Goal: Information Seeking & Learning: Learn about a topic

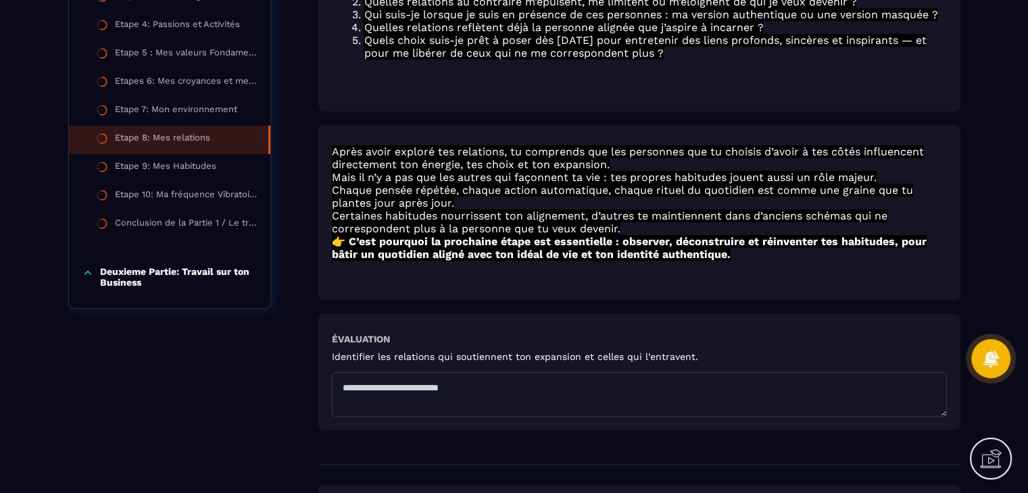
scroll to position [672, 0]
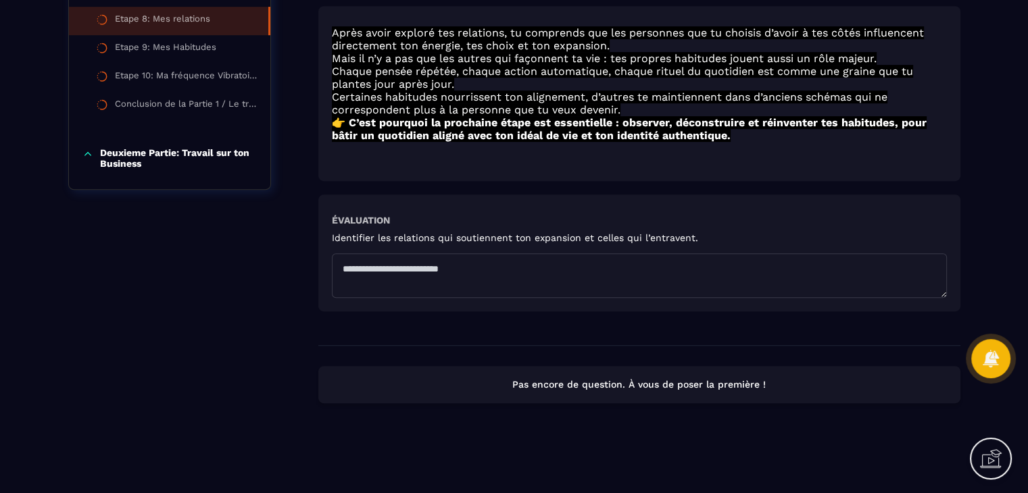
click at [634, 274] on textarea at bounding box center [639, 275] width 615 height 45
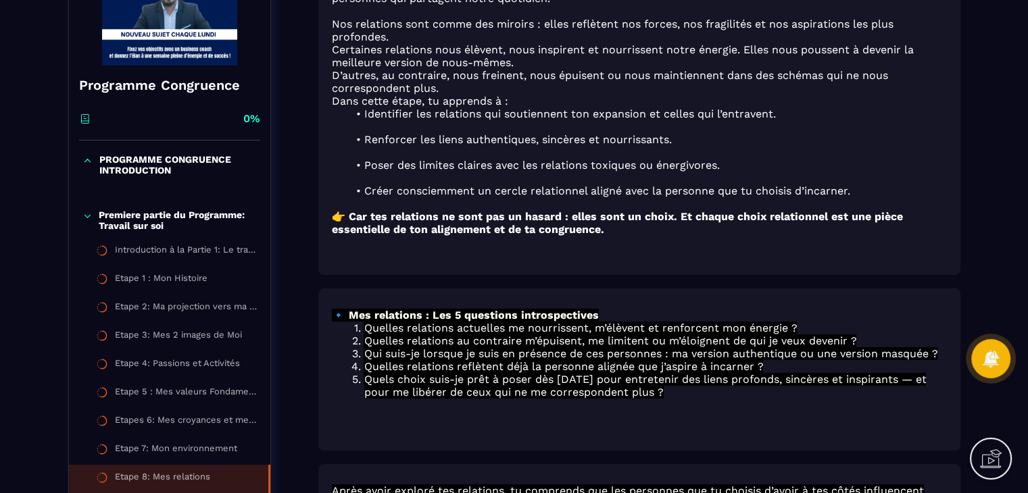
scroll to position [203, 0]
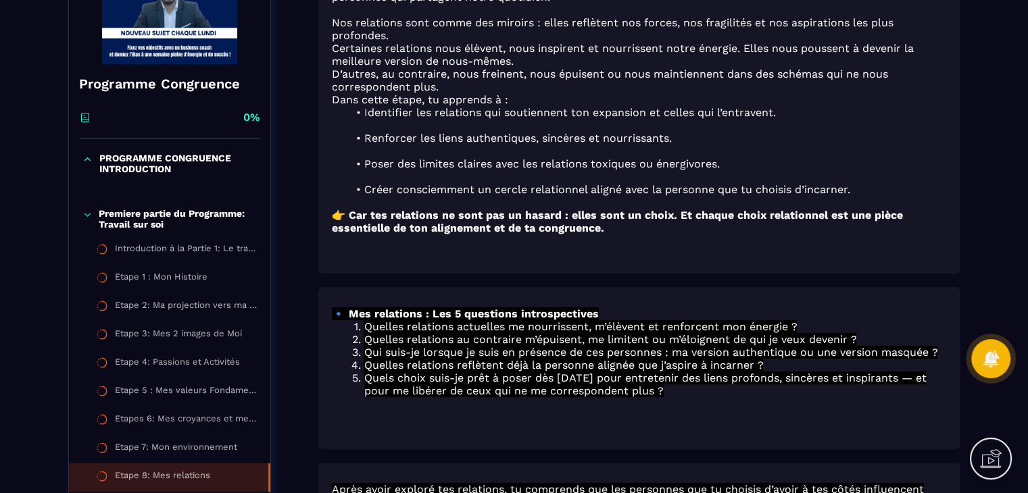
click at [117, 159] on p "PROGRAMME CONGRUENCE INTRODUCTION" at bounding box center [177, 164] width 157 height 22
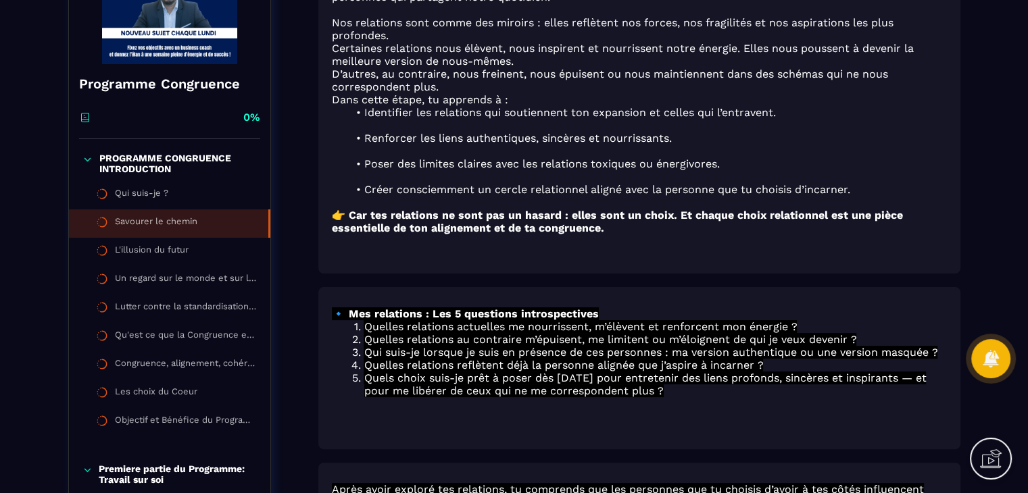
click at [134, 219] on div "Savourer le chemin" at bounding box center [156, 223] width 82 height 15
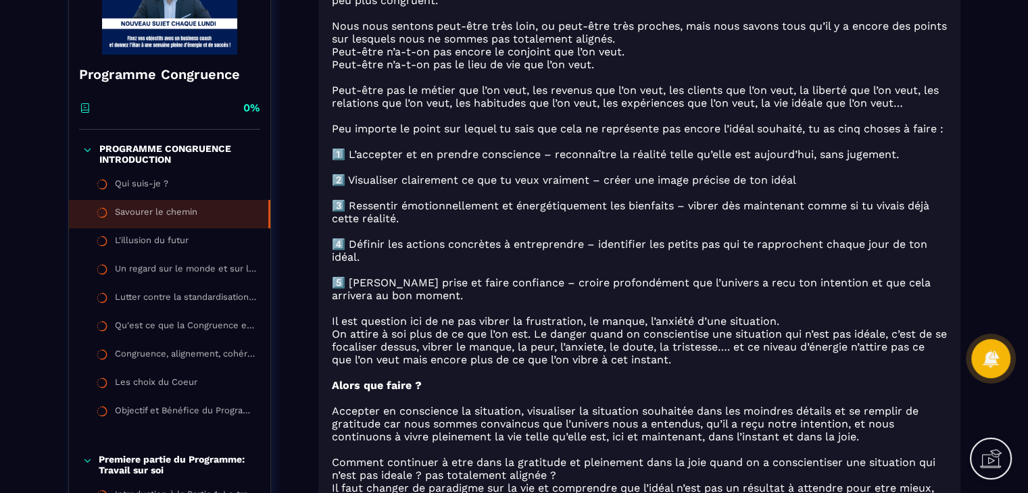
scroll to position [203, 0]
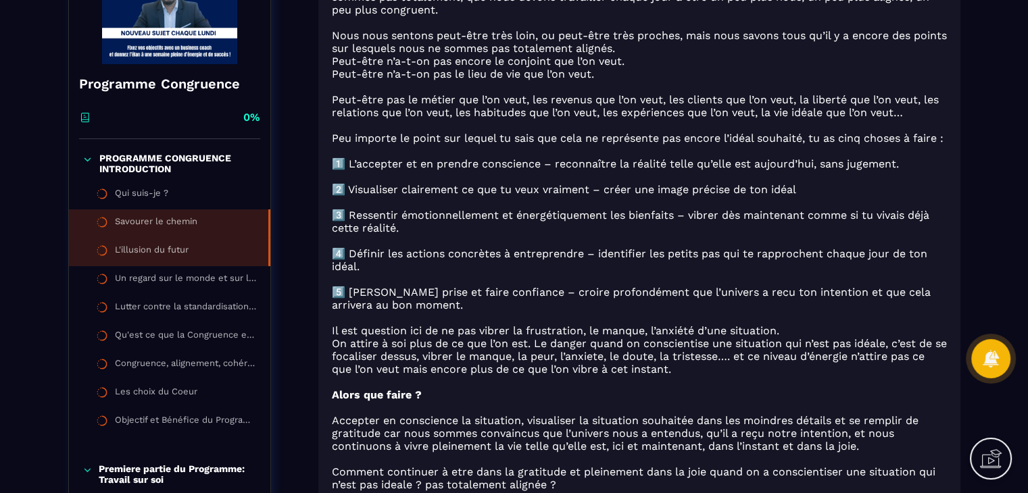
click at [139, 243] on li "L'illusion du futur" at bounding box center [169, 252] width 201 height 28
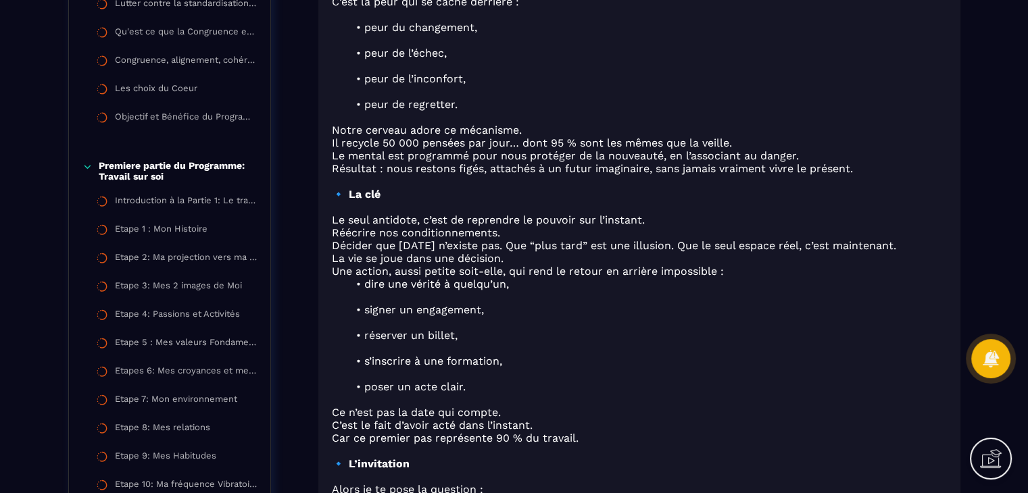
scroll to position [405, 0]
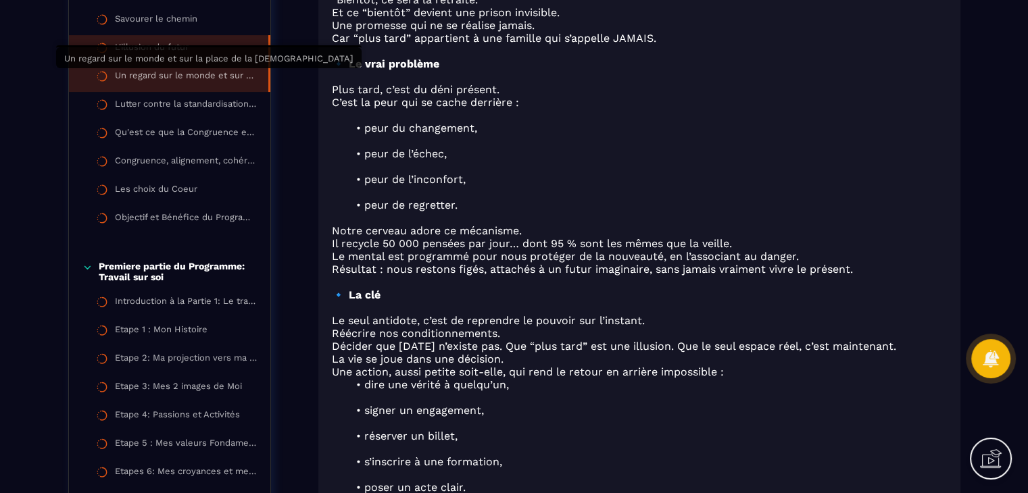
click at [181, 76] on div "Un regard sur le monde et sur la place de la [DEMOGRAPHIC_DATA]" at bounding box center [185, 77] width 140 height 15
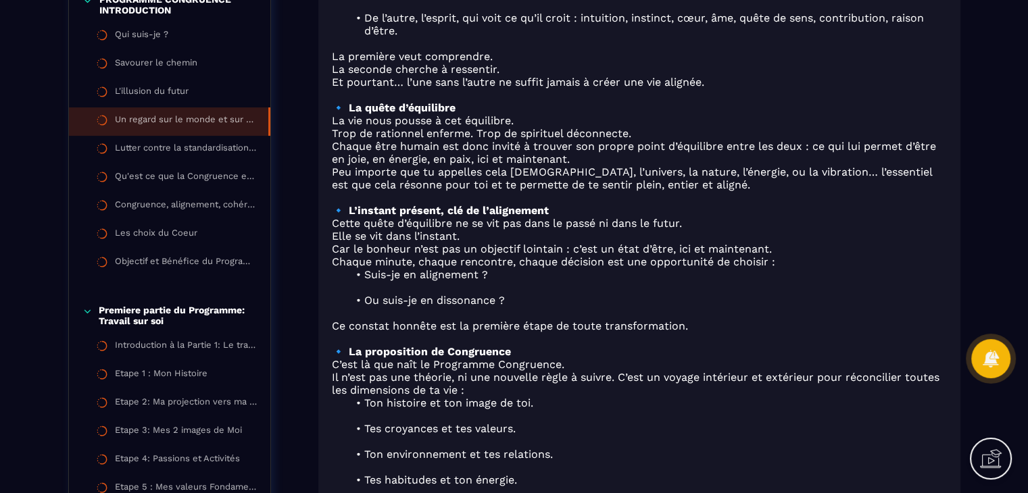
scroll to position [338, 0]
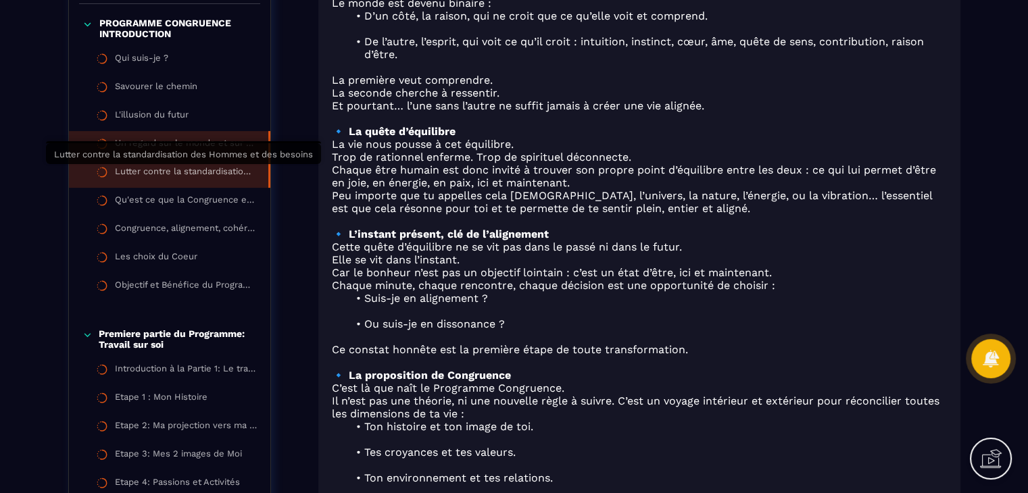
click at [214, 174] on div "Lutter contre la standardisation des Hommes et des besoins" at bounding box center [185, 173] width 140 height 15
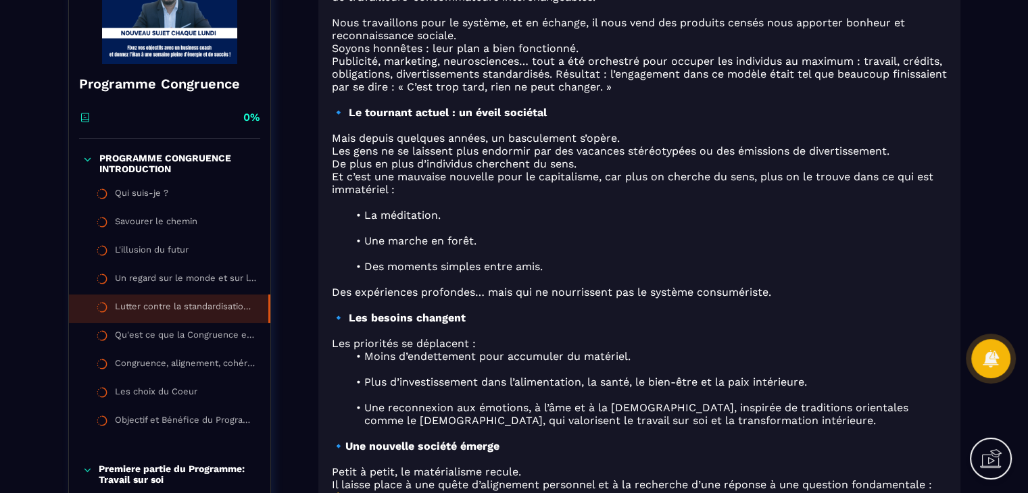
scroll to position [203, 0]
click at [189, 323] on li "Qu'est ce que la Congruence et Pourquoi ce Programme ?" at bounding box center [169, 337] width 201 height 28
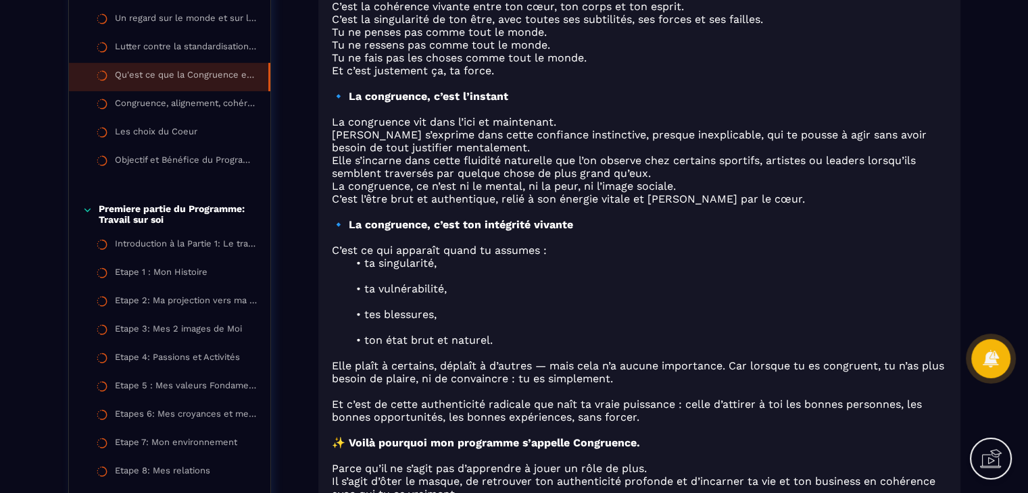
scroll to position [438, 0]
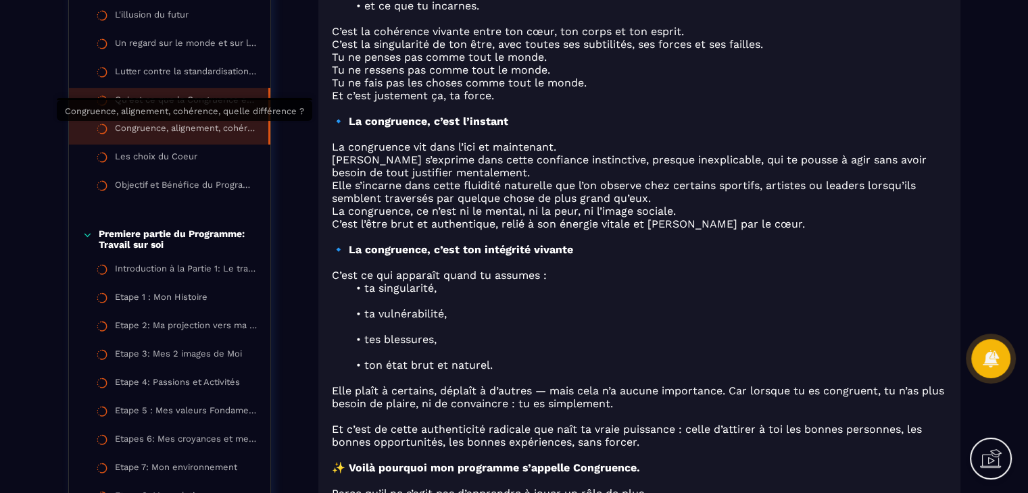
click at [152, 126] on div "Congruence, alignement, cohérence, quelle différence ?" at bounding box center [185, 130] width 140 height 15
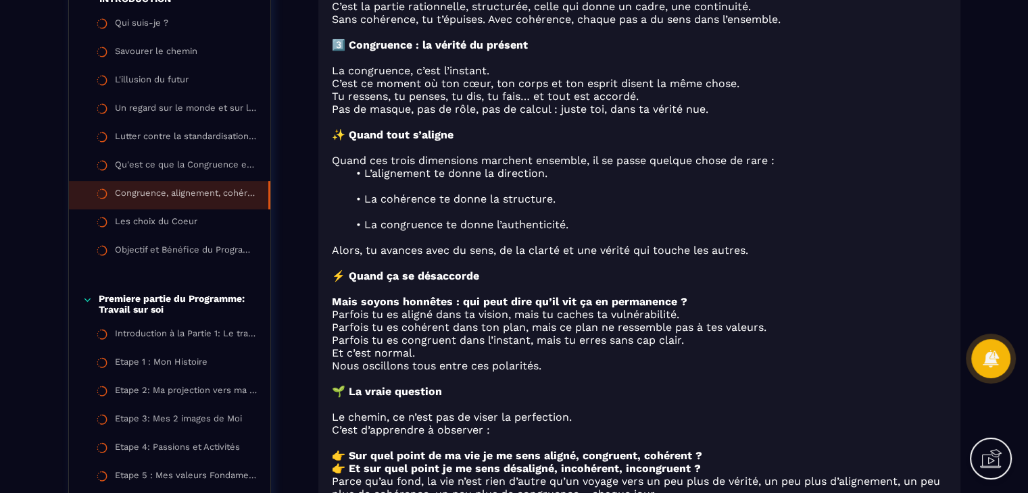
scroll to position [203, 0]
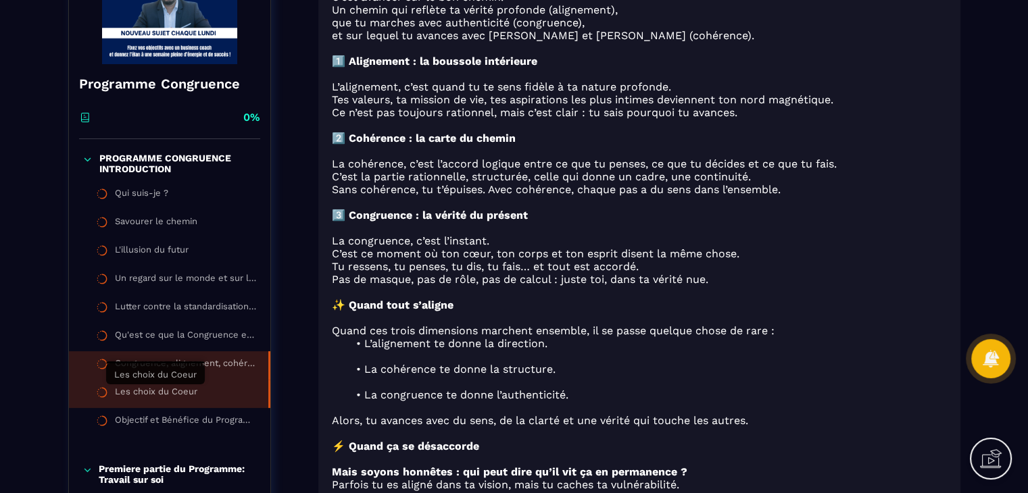
click at [192, 395] on div "Les choix du Coeur" at bounding box center [156, 393] width 82 height 15
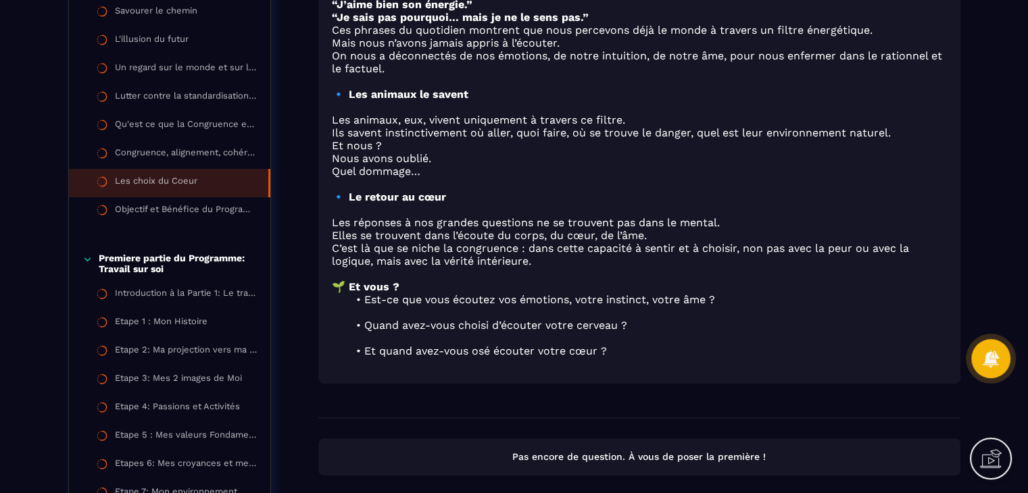
scroll to position [405, 0]
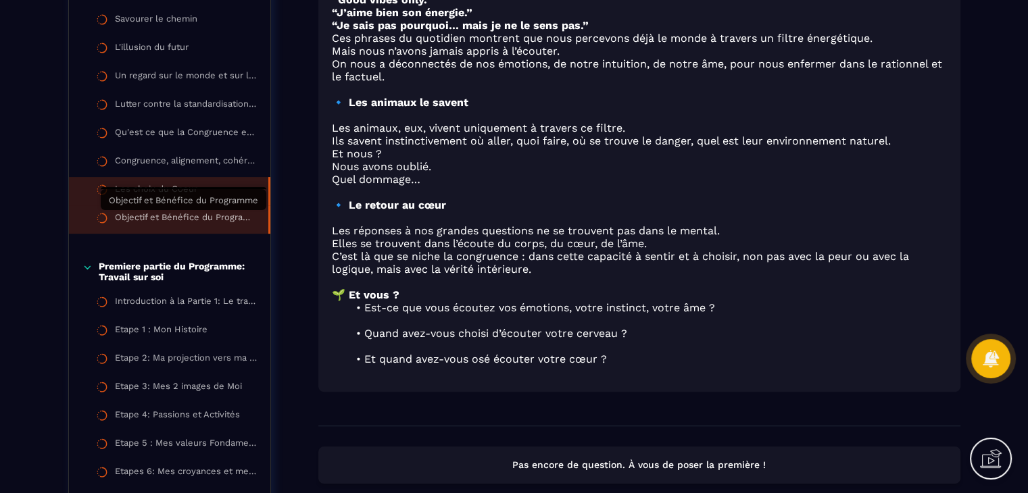
click at [192, 215] on div "Objectif et Bénéfice du Programme" at bounding box center [185, 219] width 140 height 15
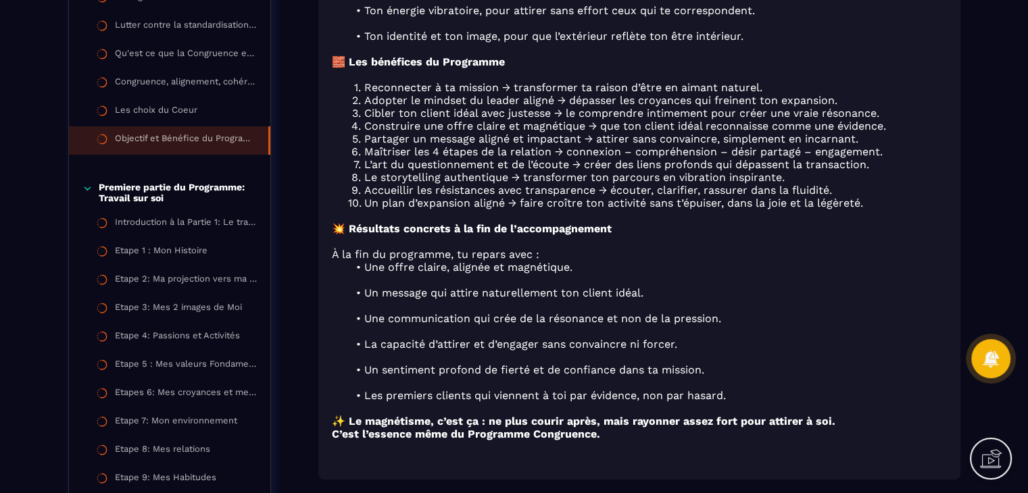
scroll to position [541, 0]
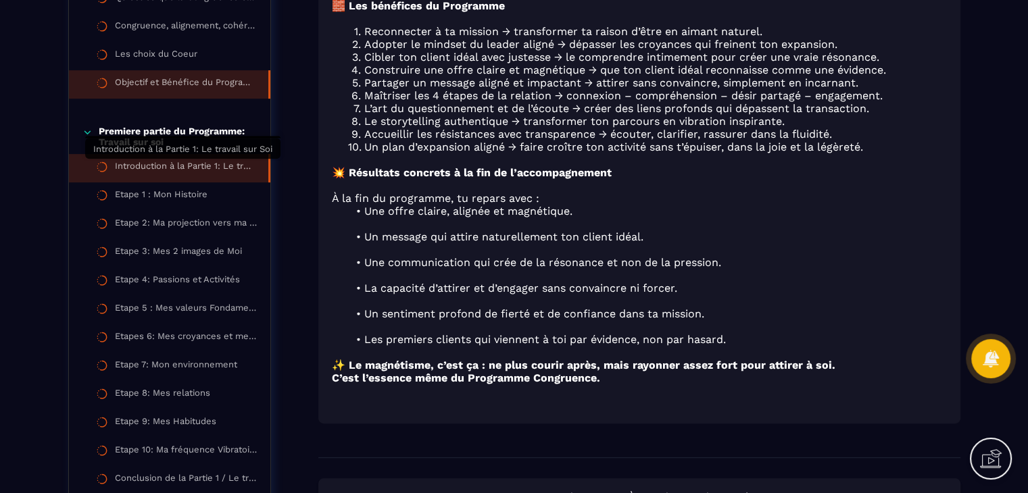
click at [178, 168] on div "Introduction à la Partie 1: Le travail sur Soi" at bounding box center [185, 168] width 140 height 15
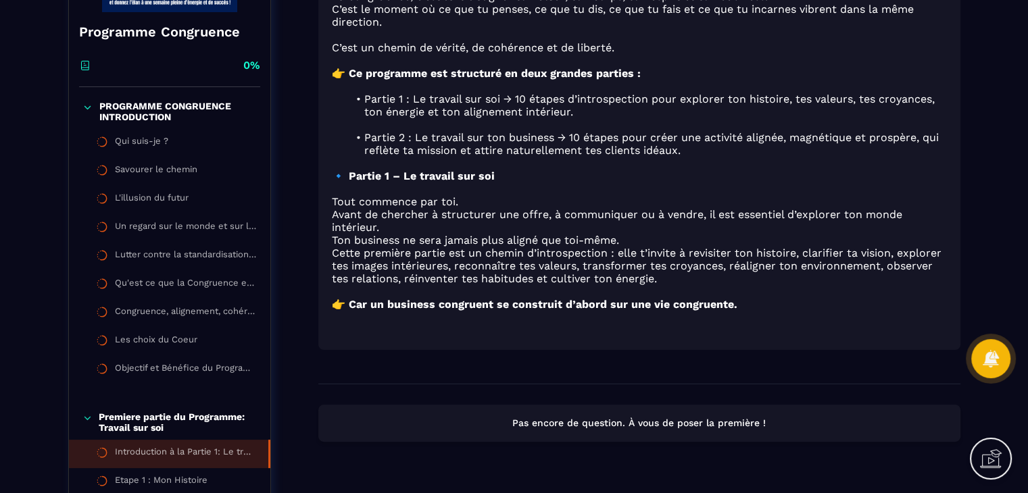
scroll to position [270, 0]
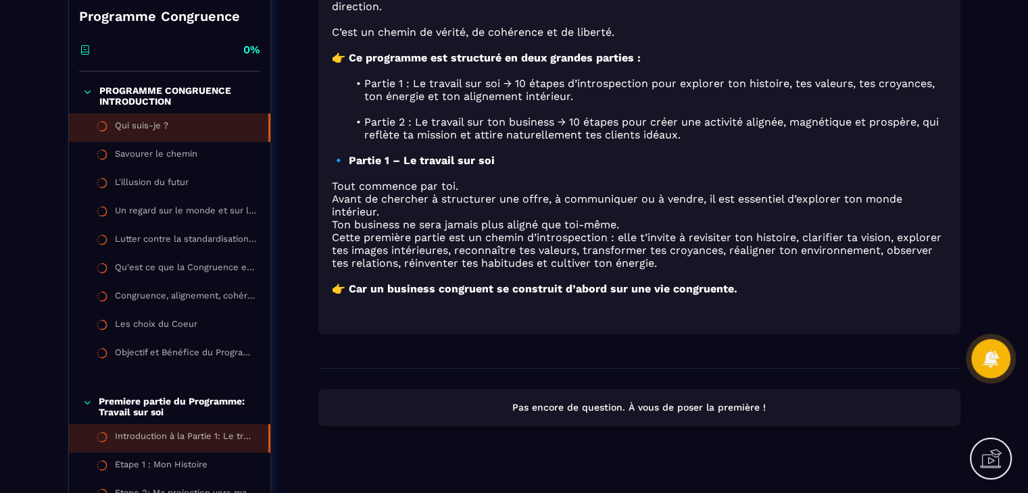
click at [155, 130] on div "Qui suis-je ?" at bounding box center [141, 127] width 53 height 15
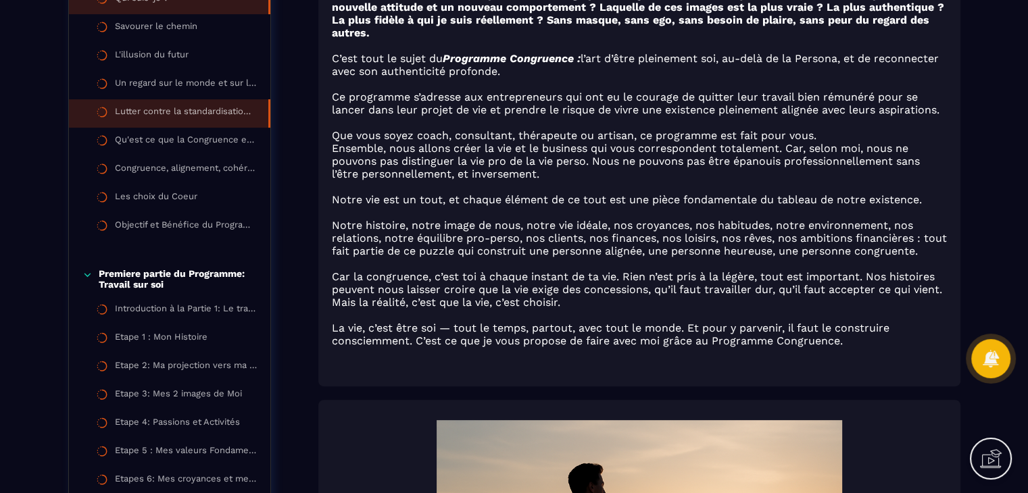
scroll to position [405, 0]
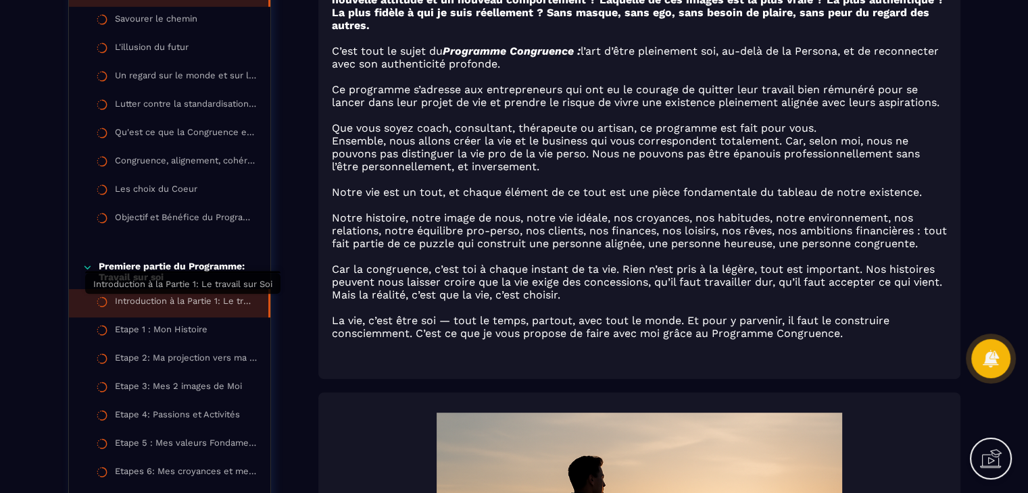
click at [173, 301] on div "Introduction à la Partie 1: Le travail sur Soi" at bounding box center [185, 303] width 140 height 15
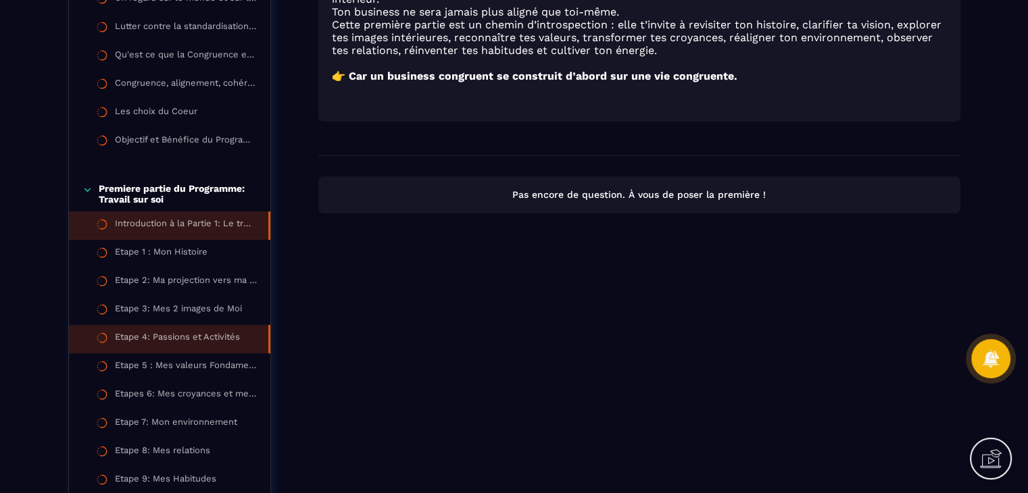
scroll to position [541, 0]
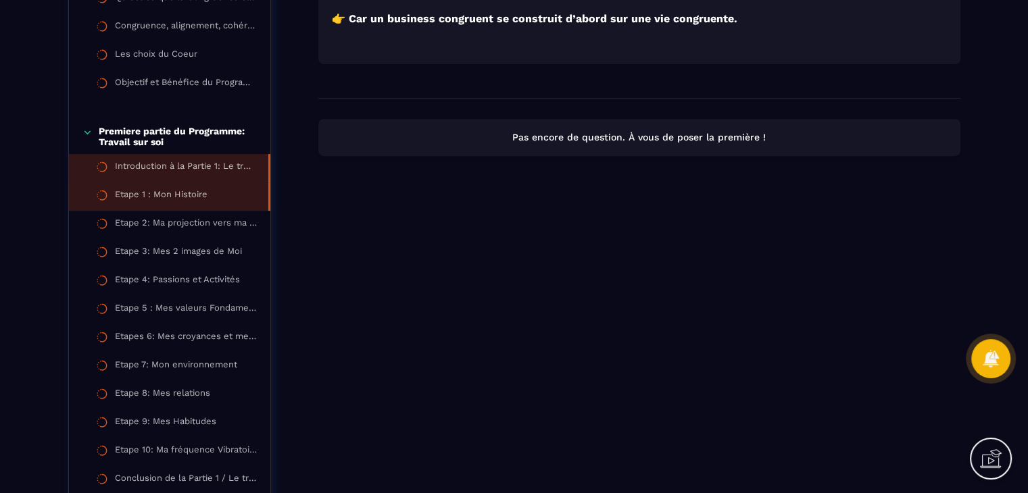
click at [181, 191] on div "Etape 1 : Mon Histoire" at bounding box center [161, 196] width 93 height 15
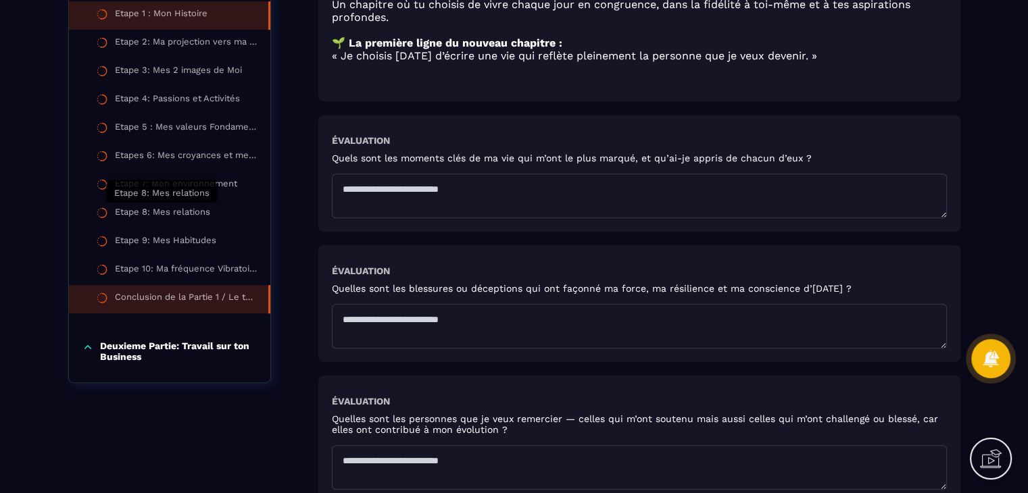
scroll to position [743, 0]
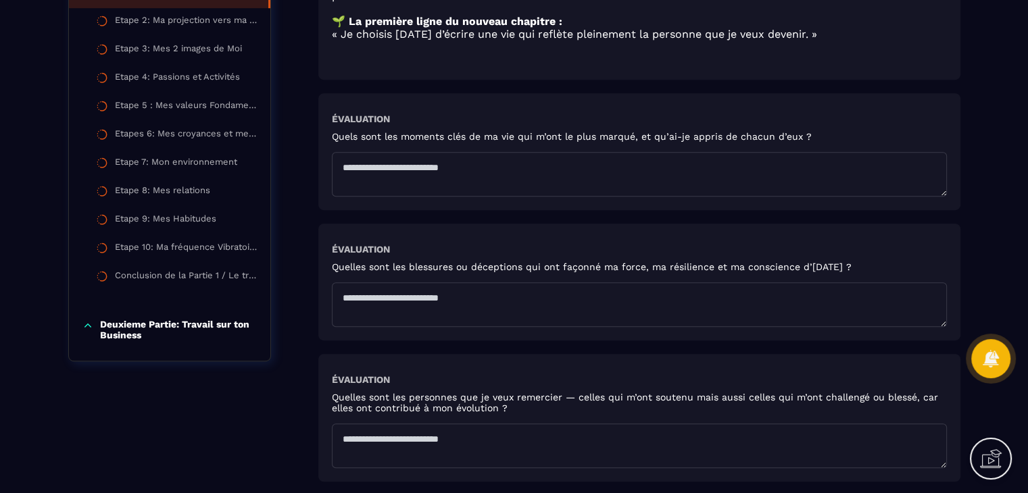
click at [186, 332] on p "Deuxieme Partie: Travail sur ton Business" at bounding box center [178, 330] width 157 height 22
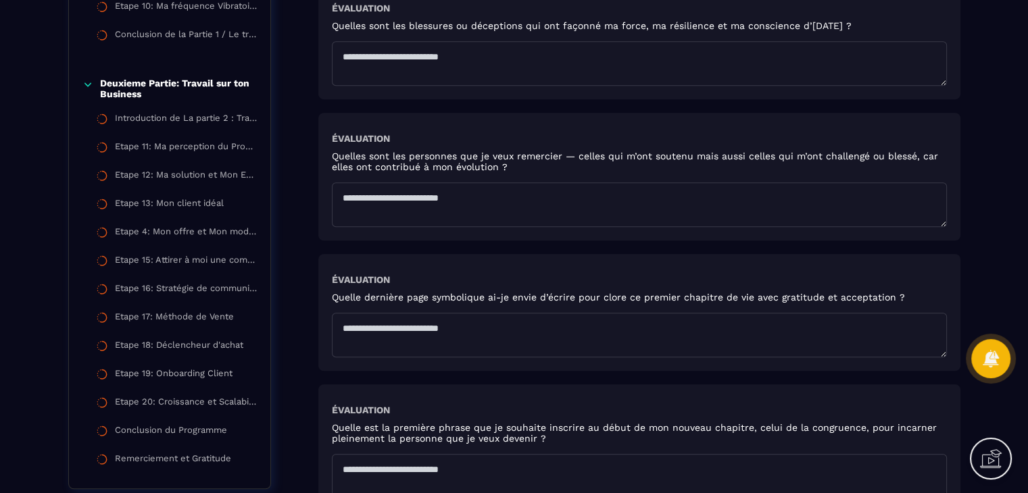
scroll to position [1014, 0]
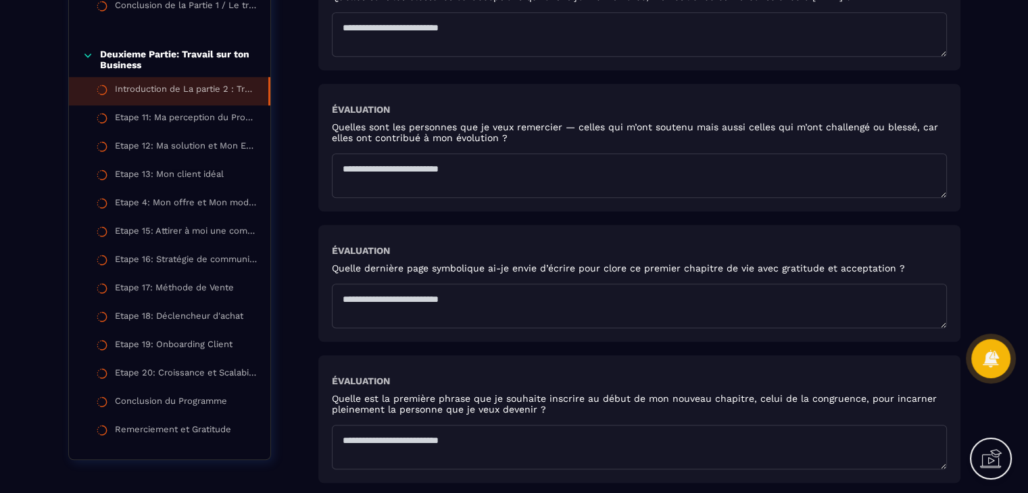
click at [205, 97] on div "Introduction de La partie 2 : Travail sur Le Business" at bounding box center [185, 91] width 140 height 15
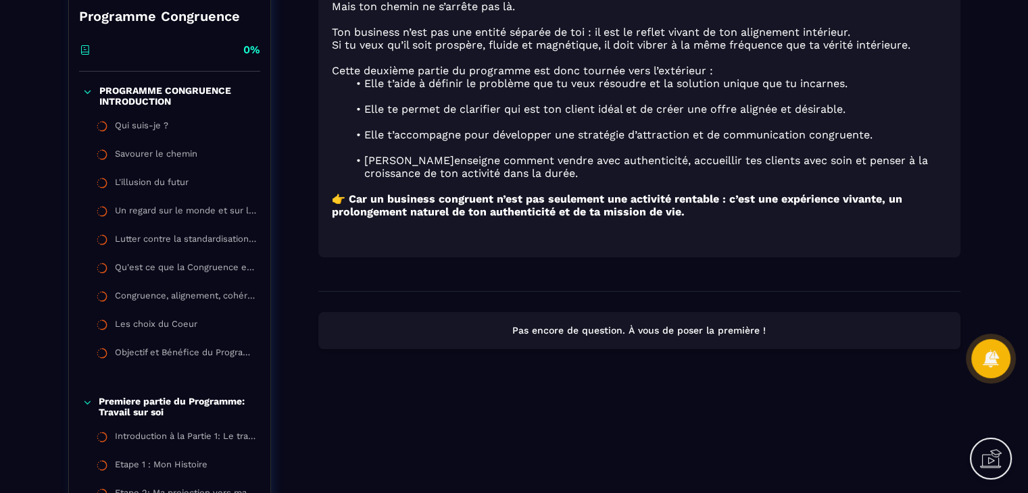
scroll to position [405, 0]
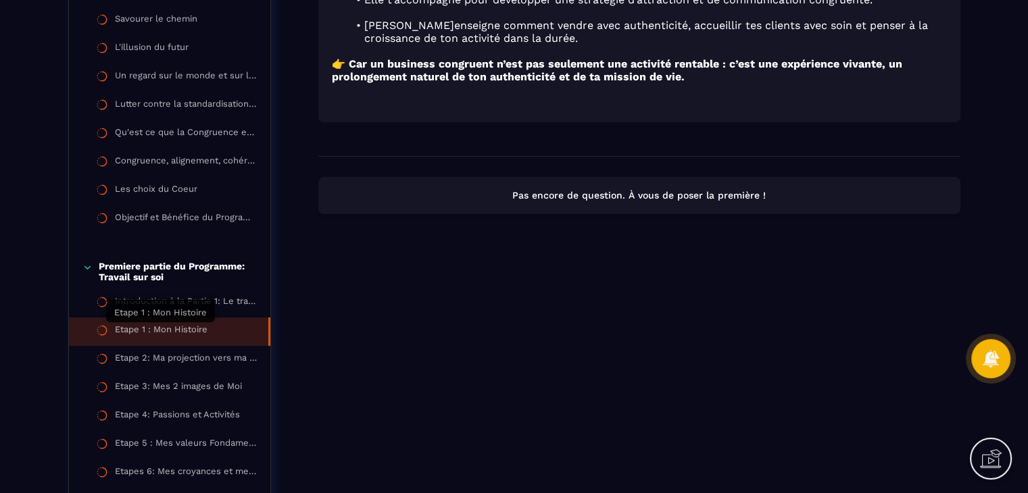
click at [161, 328] on div "Etape 1 : Mon Histoire" at bounding box center [161, 331] width 93 height 15
